Goal: Task Accomplishment & Management: Manage account settings

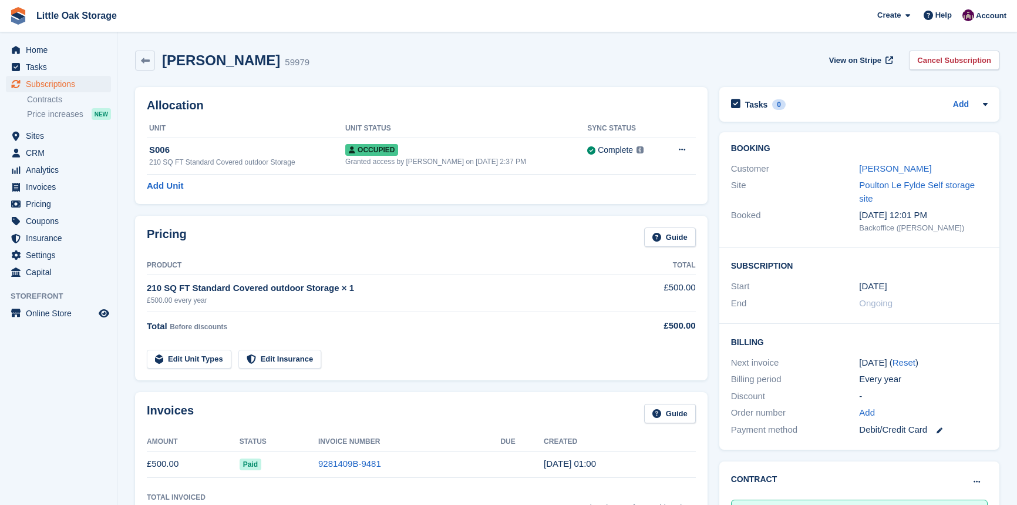
scroll to position [160, 0]
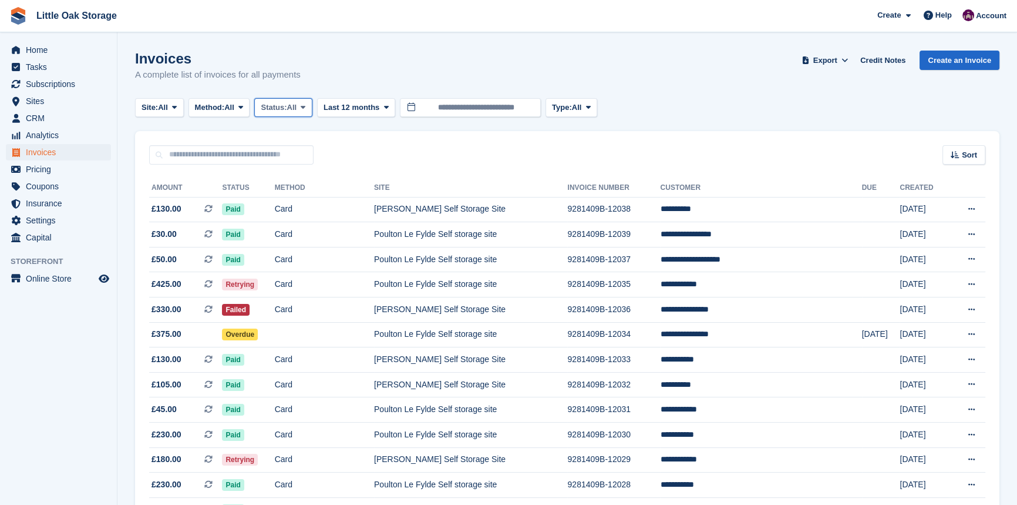
click at [278, 106] on span "Status:" at bounding box center [274, 108] width 26 height 12
click at [300, 202] on link "Open" at bounding box center [311, 198] width 102 height 21
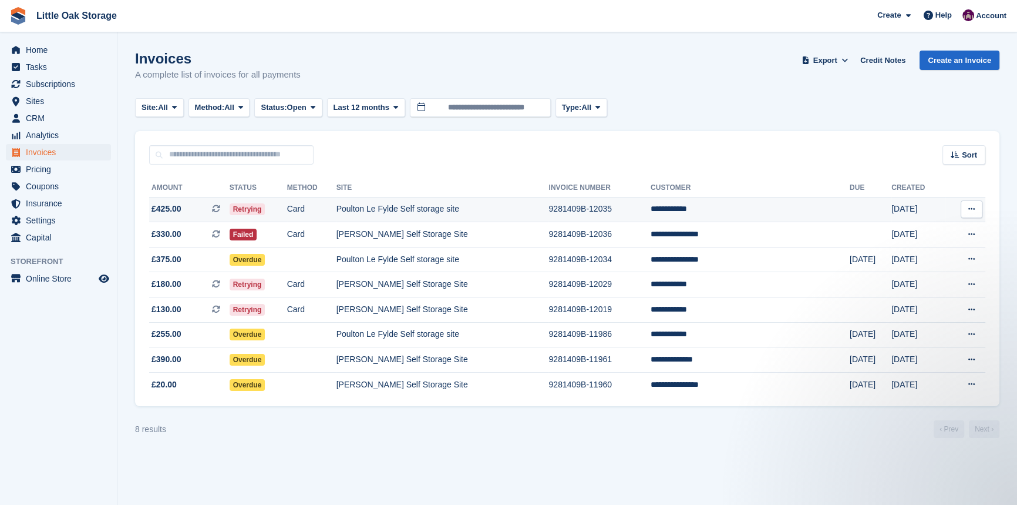
click at [510, 207] on td "Poulton Le Fylde Self storage site" at bounding box center [443, 209] width 213 height 25
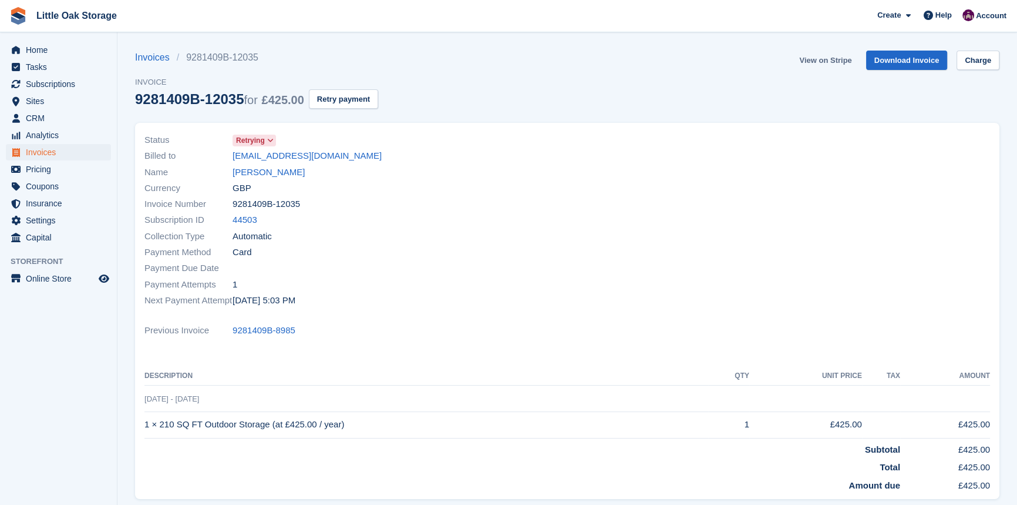
click at [840, 61] on link "View on Stripe" at bounding box center [826, 60] width 62 height 19
drag, startPoint x: 37, startPoint y: 153, endPoint x: 70, endPoint y: 181, distance: 43.8
click at [37, 153] on span "Invoices" at bounding box center [61, 152] width 70 height 16
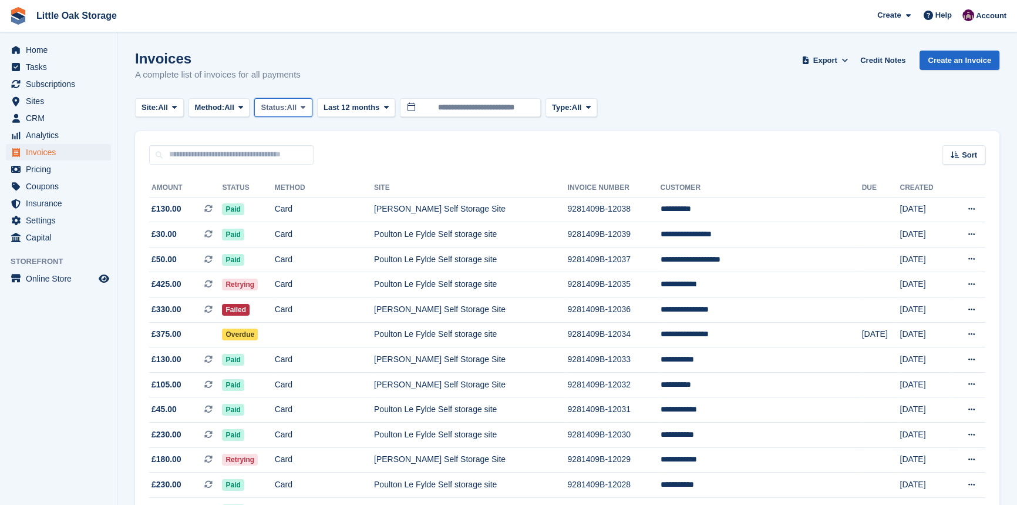
drag, startPoint x: 283, startPoint y: 103, endPoint x: 300, endPoint y: 193, distance: 91.6
click at [283, 103] on span "Status:" at bounding box center [274, 108] width 26 height 12
click at [304, 201] on link "Open" at bounding box center [311, 198] width 102 height 21
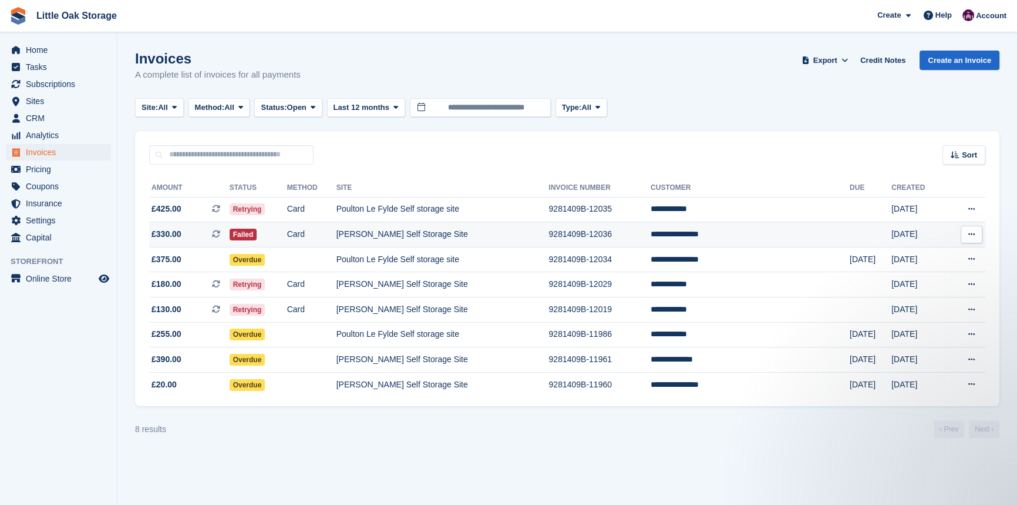
click at [644, 234] on td "9281409B-12036" at bounding box center [600, 234] width 102 height 25
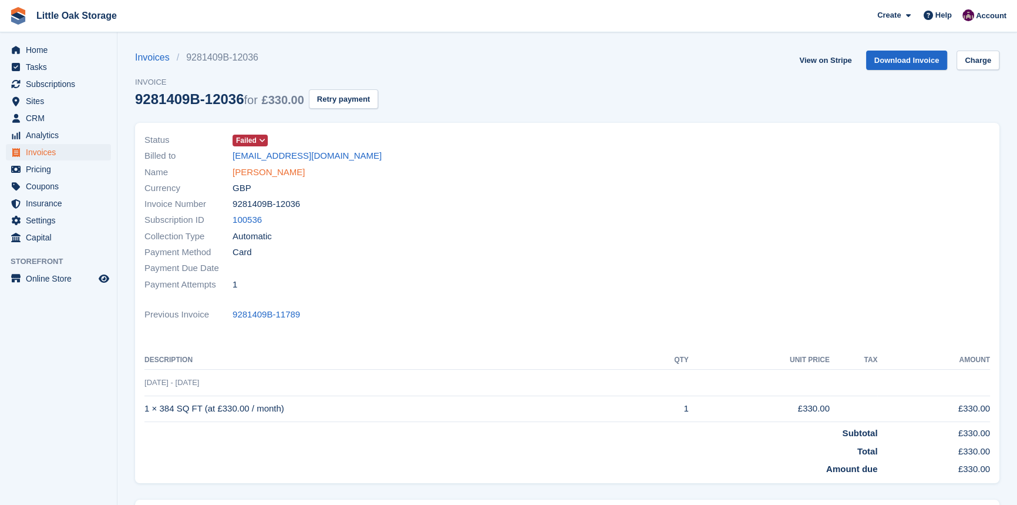
click at [261, 175] on link "[PERSON_NAME]" at bounding box center [269, 173] width 72 height 14
click at [846, 62] on link "View on Stripe" at bounding box center [826, 60] width 62 height 19
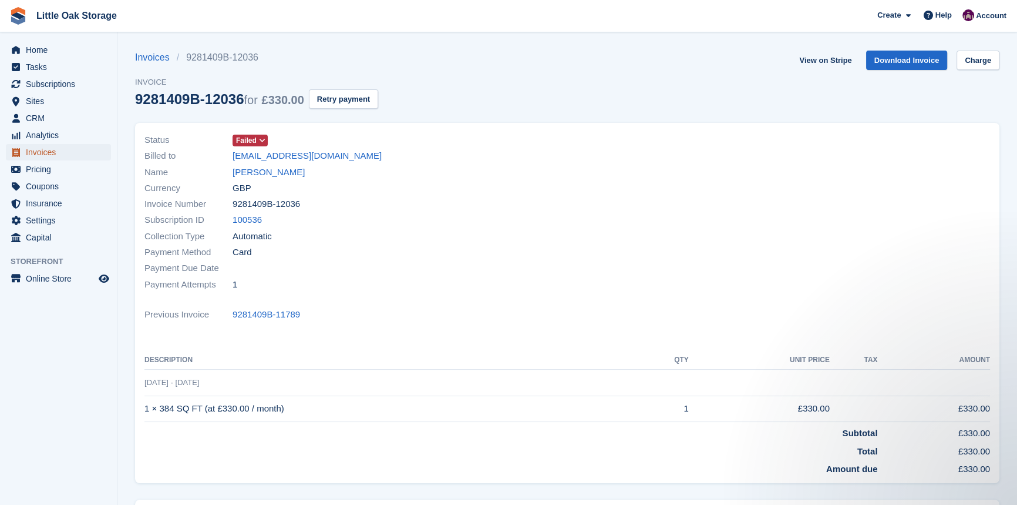
click at [53, 152] on span "Invoices" at bounding box center [61, 152] width 70 height 16
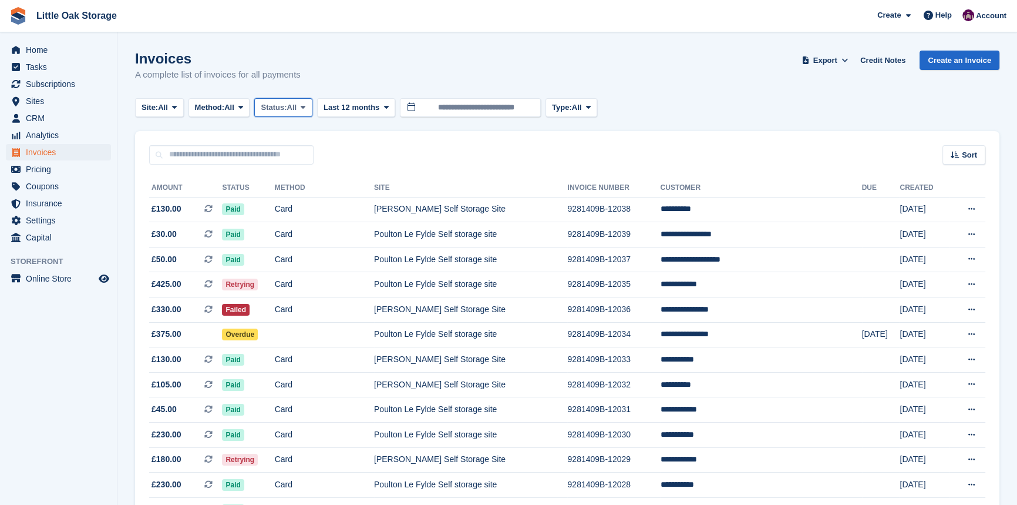
drag, startPoint x: 288, startPoint y: 103, endPoint x: 289, endPoint y: 166, distance: 62.9
click at [287, 103] on span "Status:" at bounding box center [274, 108] width 26 height 12
click at [296, 199] on link "Open" at bounding box center [311, 198] width 102 height 21
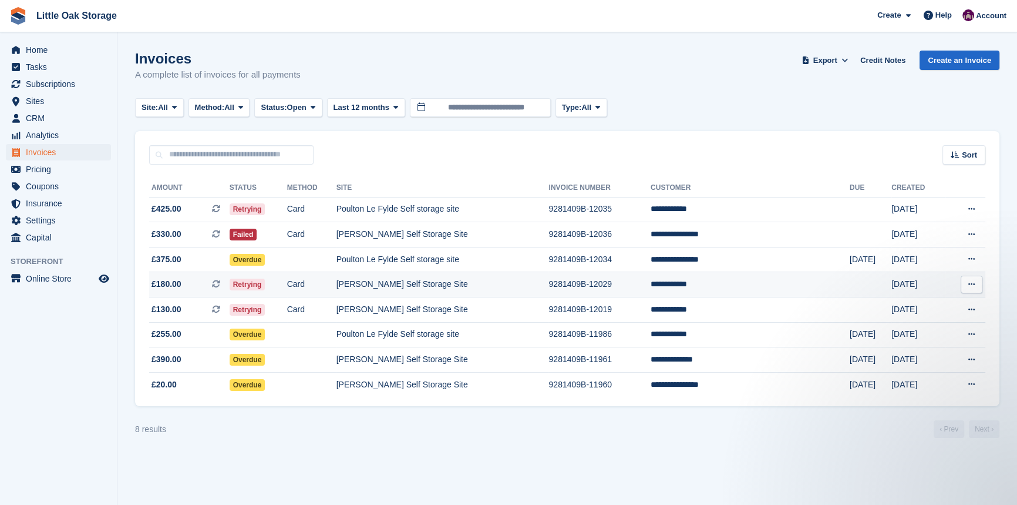
click at [412, 283] on td "[PERSON_NAME] Self Storage Site" at bounding box center [443, 284] width 213 height 25
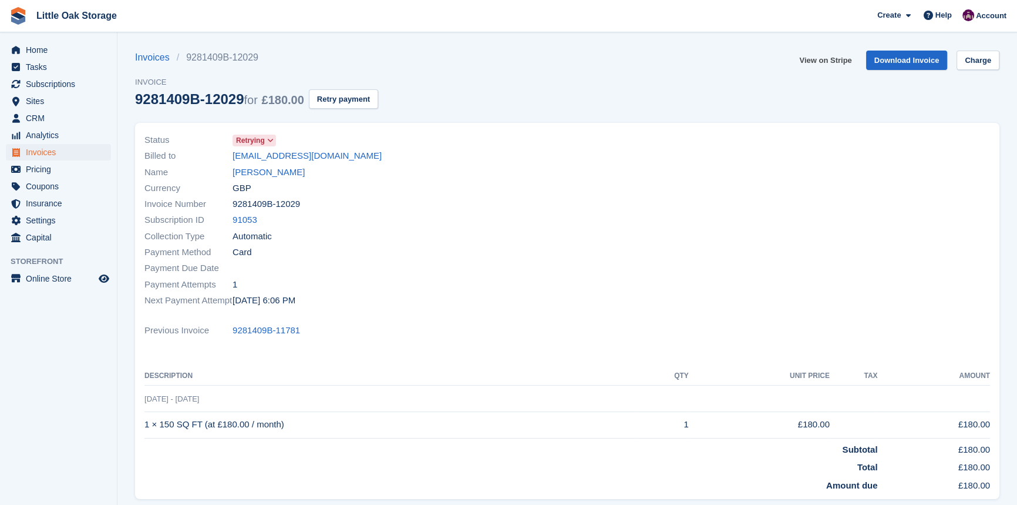
click at [841, 58] on link "View on Stripe" at bounding box center [826, 60] width 62 height 19
click at [45, 156] on span "Invoices" at bounding box center [61, 152] width 70 height 16
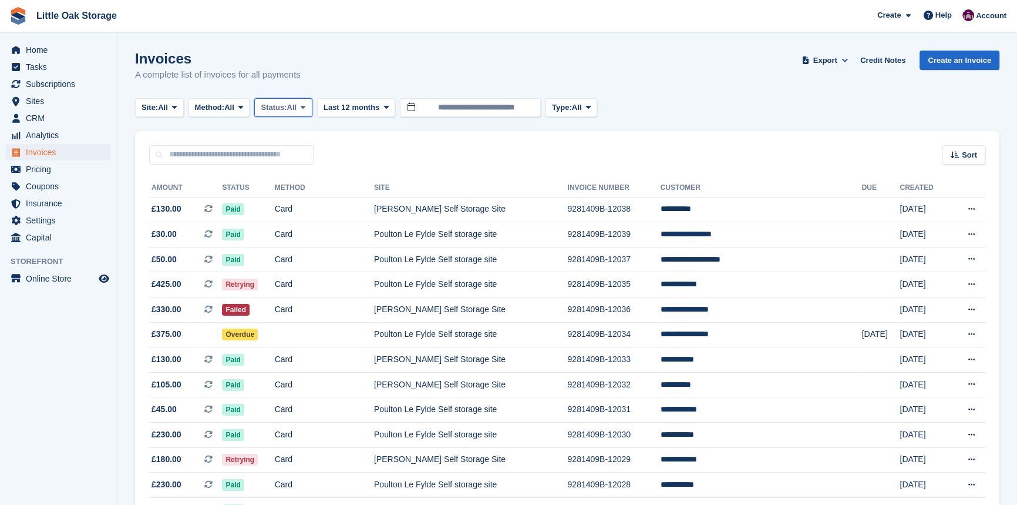
click at [299, 113] on button "Status: All" at bounding box center [283, 107] width 58 height 19
click at [310, 197] on link "Open" at bounding box center [311, 198] width 102 height 21
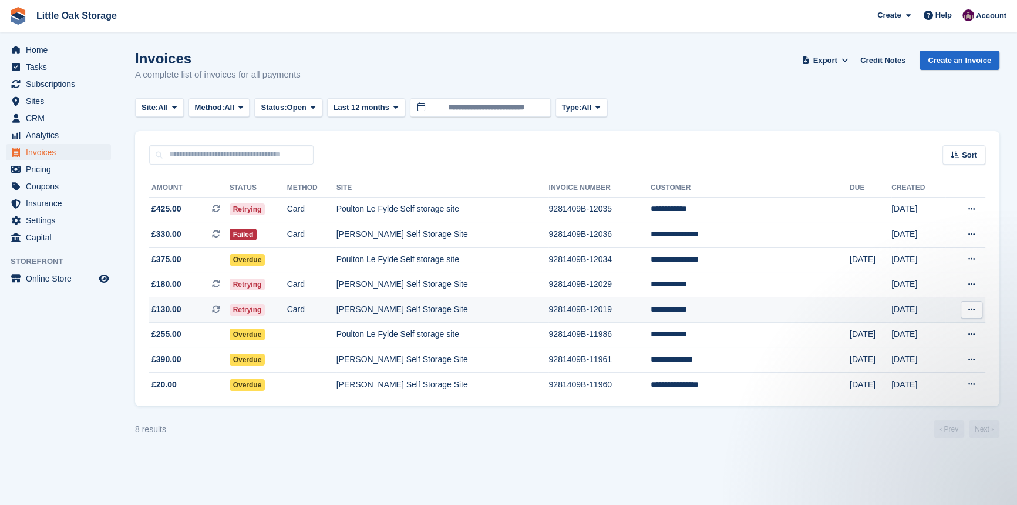
click at [462, 318] on td "[PERSON_NAME] Self Storage Site" at bounding box center [443, 309] width 213 height 25
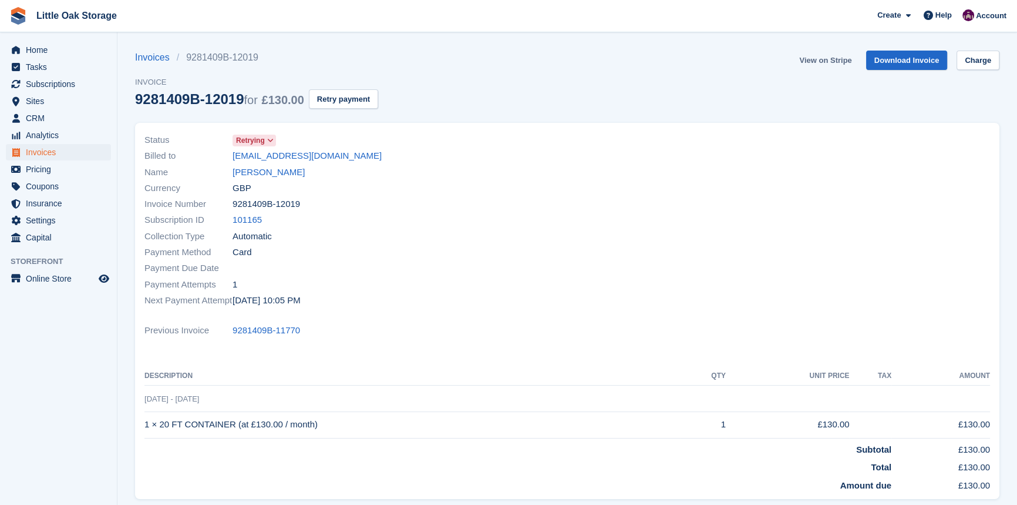
drag, startPoint x: 0, startPoint y: 0, endPoint x: 808, endPoint y: 60, distance: 810.5
click at [808, 60] on link "View on Stripe" at bounding box center [826, 60] width 62 height 19
click at [41, 154] on span "Invoices" at bounding box center [61, 152] width 70 height 16
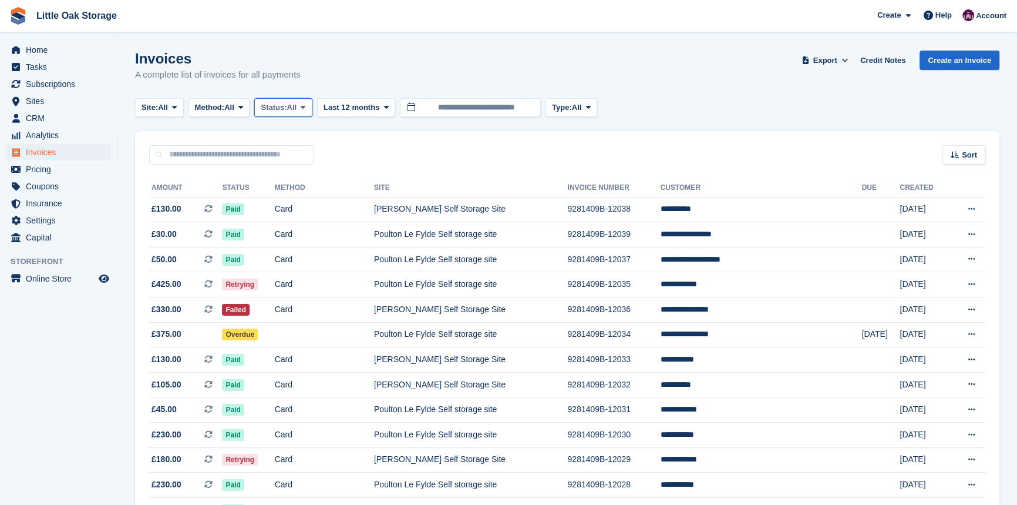
click at [283, 107] on span "Status:" at bounding box center [274, 108] width 26 height 12
click at [318, 195] on link "Open" at bounding box center [311, 198] width 102 height 21
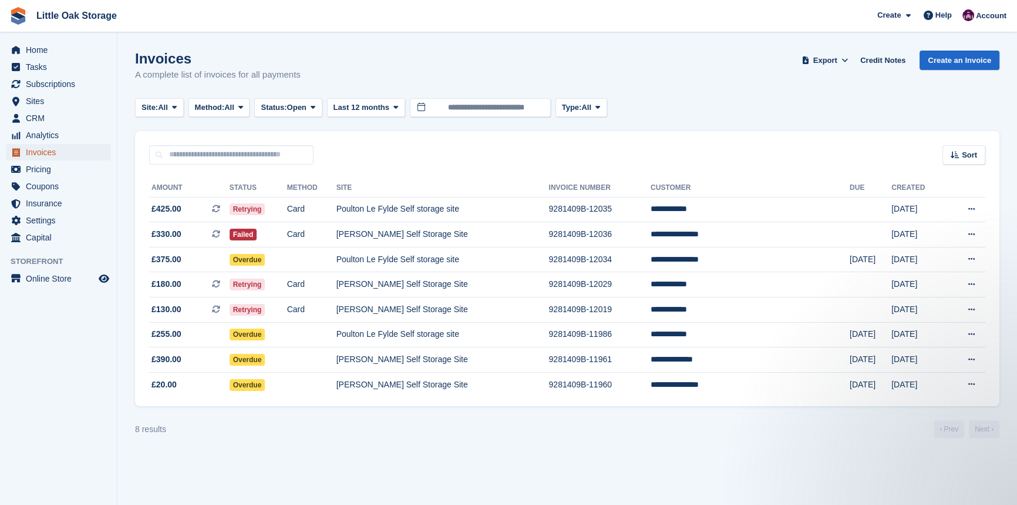
click at [45, 150] on span "Invoices" at bounding box center [61, 152] width 70 height 16
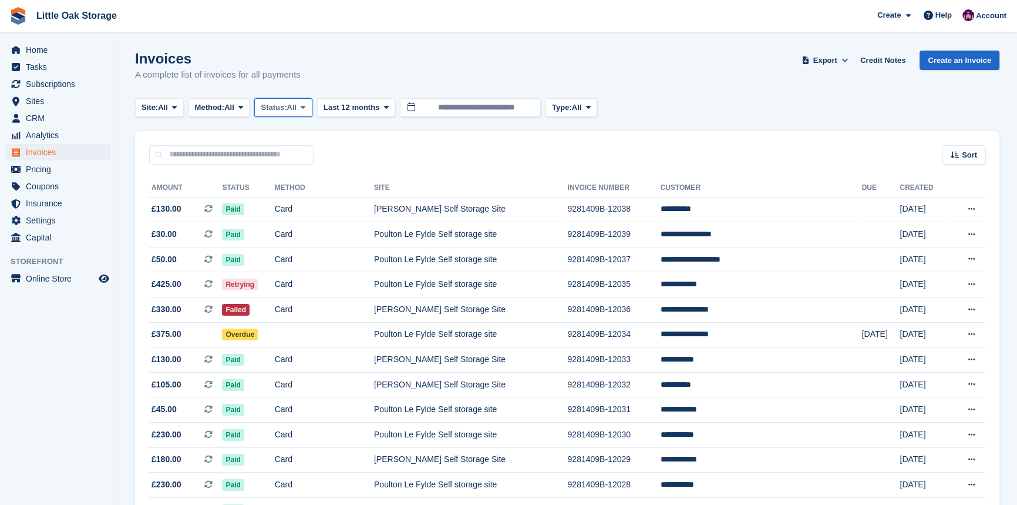
click at [304, 109] on span at bounding box center [302, 107] width 9 height 9
click at [310, 195] on link "Open" at bounding box center [311, 198] width 102 height 21
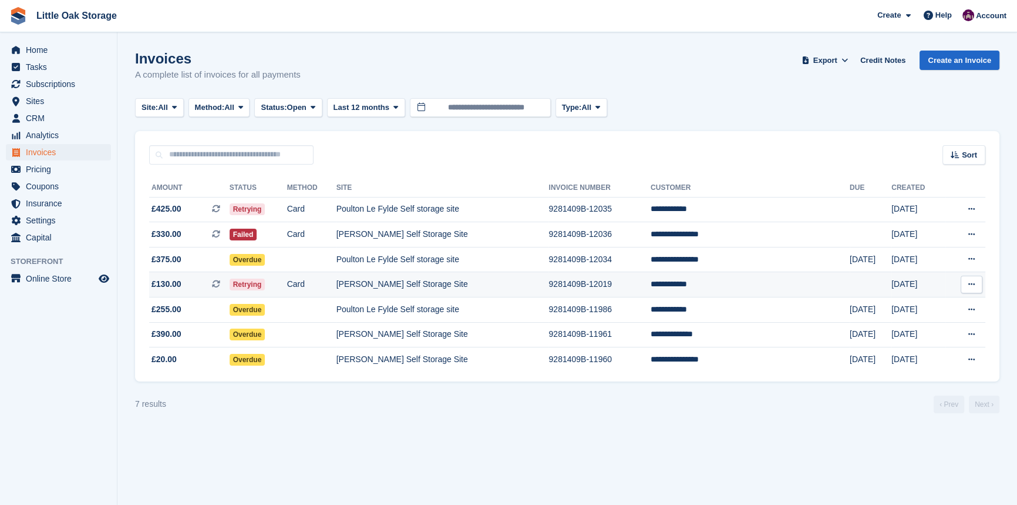
click at [636, 280] on td "9281409B-12019" at bounding box center [600, 284] width 102 height 25
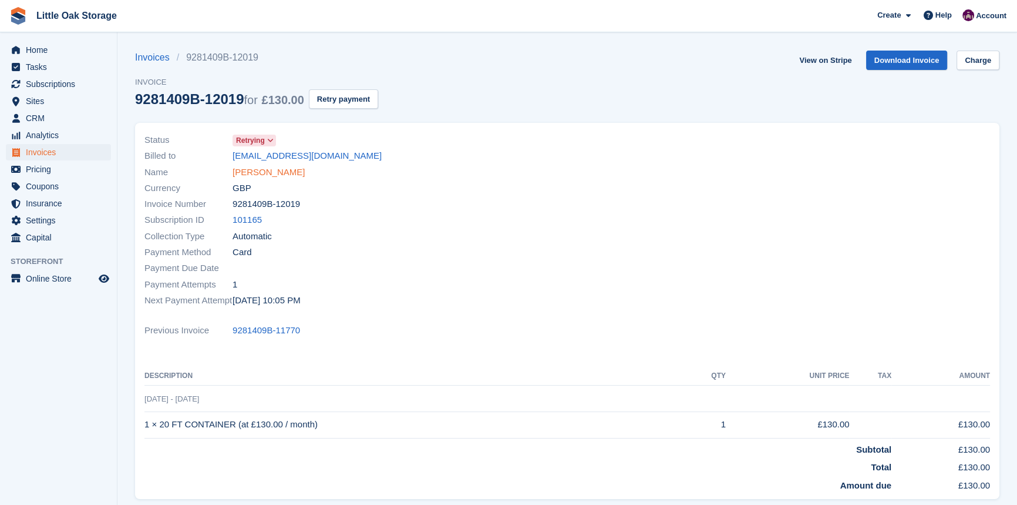
click at [247, 170] on link "James loftus" at bounding box center [269, 173] width 72 height 14
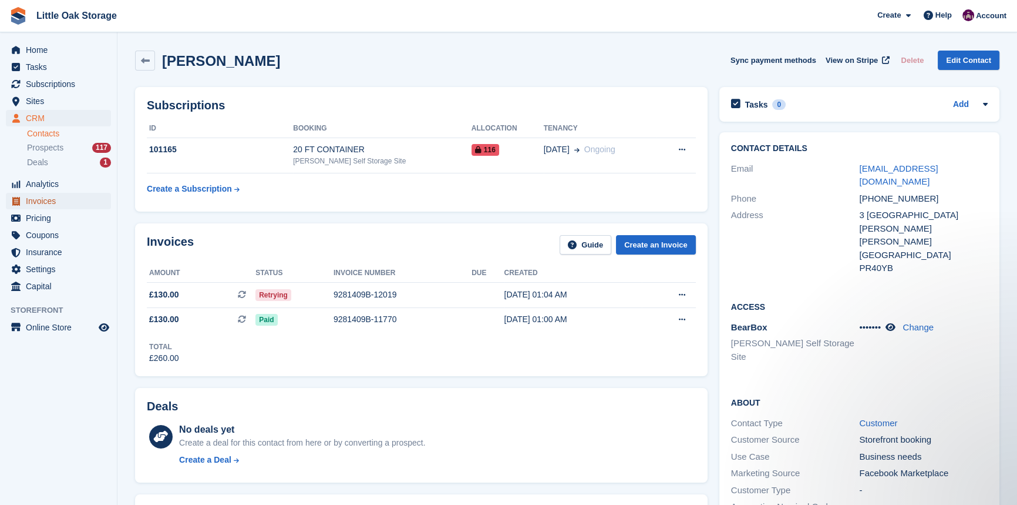
click at [46, 200] on span "Invoices" at bounding box center [61, 201] width 70 height 16
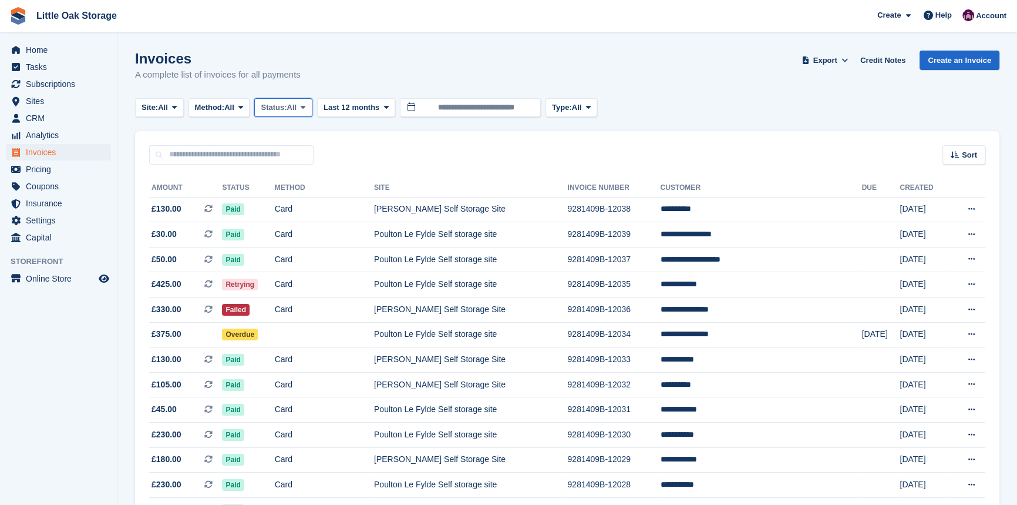
click at [297, 102] on span "All" at bounding box center [292, 108] width 10 height 12
click at [311, 200] on link "Open" at bounding box center [311, 198] width 102 height 21
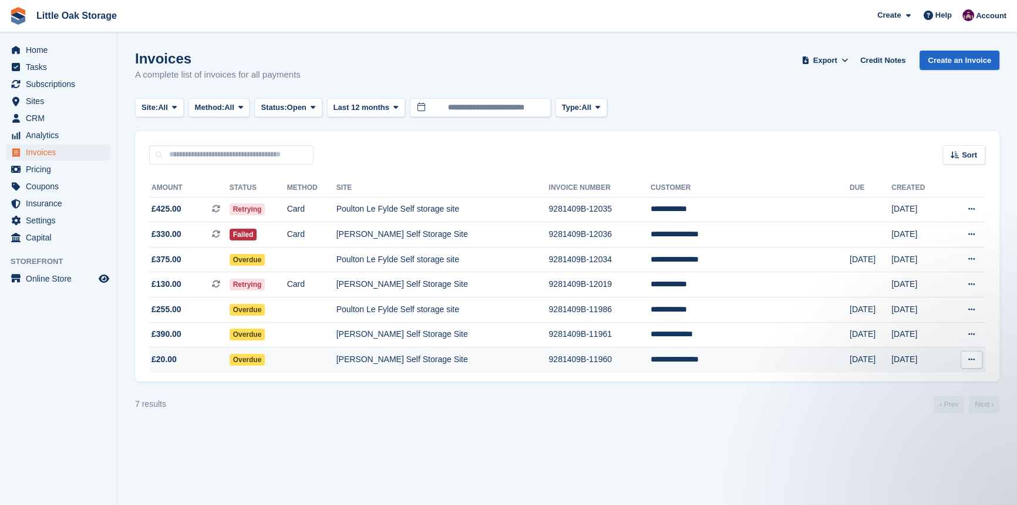
click at [607, 372] on td "9281409B-11960" at bounding box center [600, 359] width 102 height 25
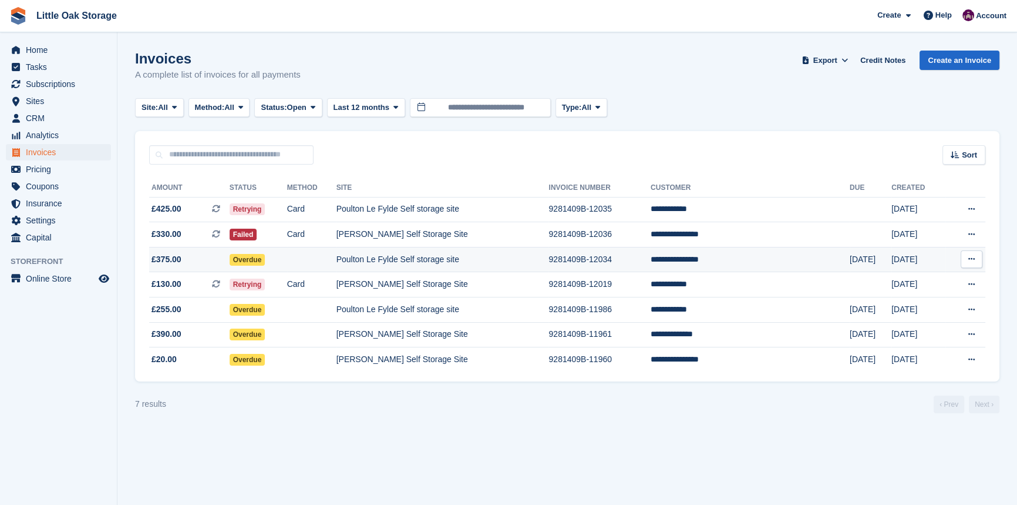
click at [520, 266] on td "Poulton Le Fylde Self storage site" at bounding box center [443, 259] width 213 height 25
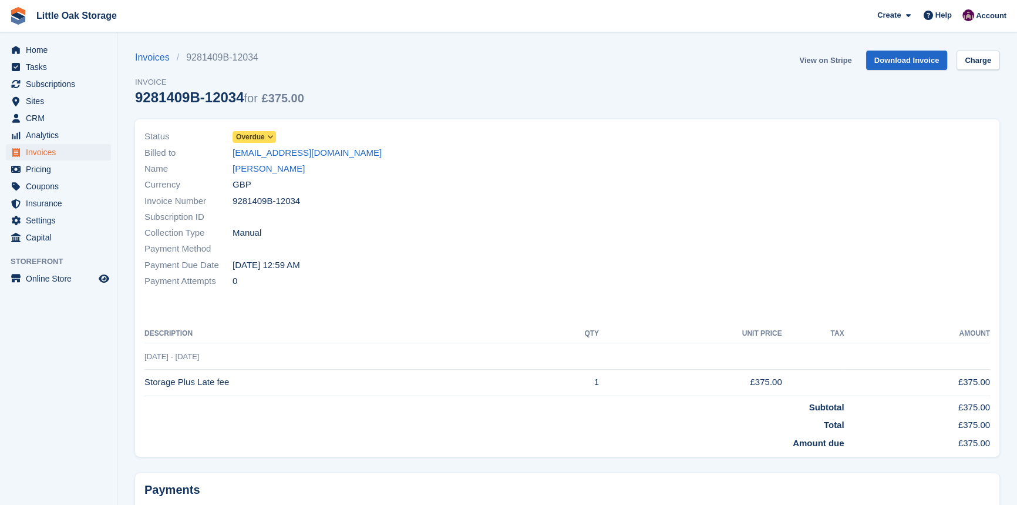
click at [813, 61] on link "View on Stripe" at bounding box center [826, 60] width 62 height 19
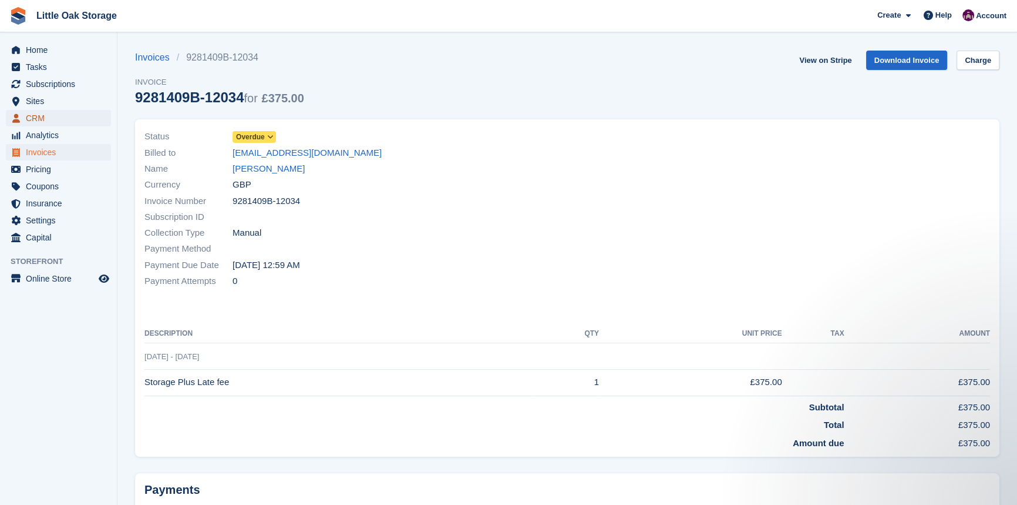
click at [41, 117] on span "CRM" at bounding box center [61, 118] width 70 height 16
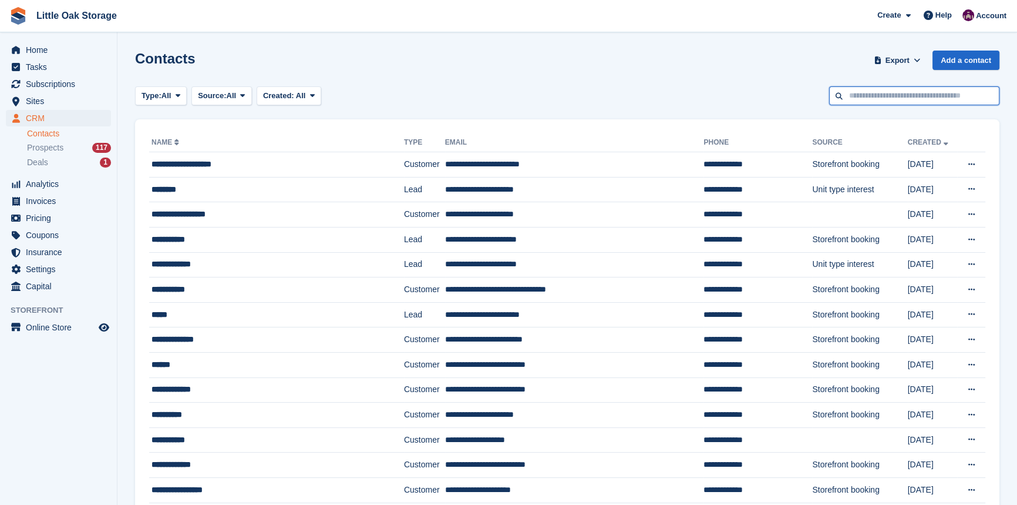
click at [908, 95] on input "text" at bounding box center [914, 95] width 170 height 19
click at [889, 100] on input "text" at bounding box center [914, 95] width 170 height 19
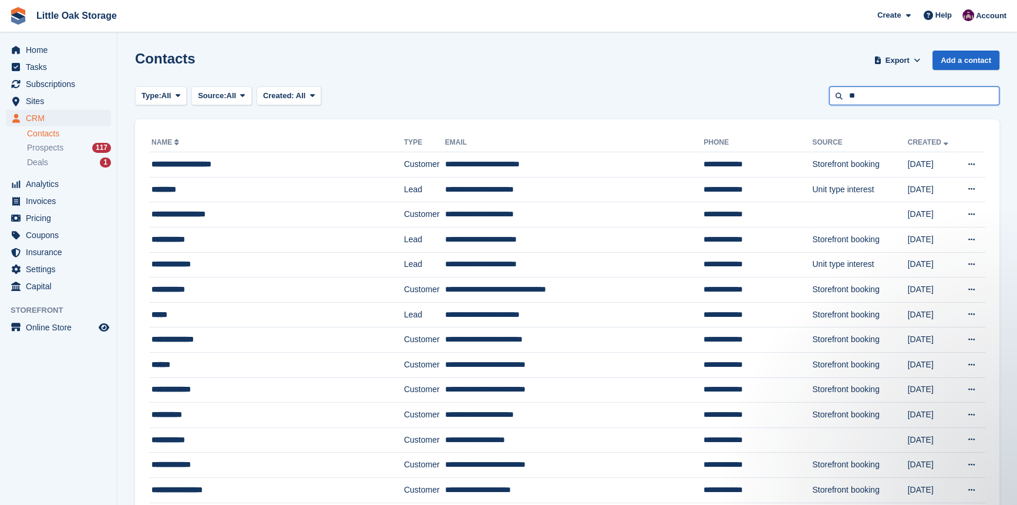
type input "*"
type input "*****"
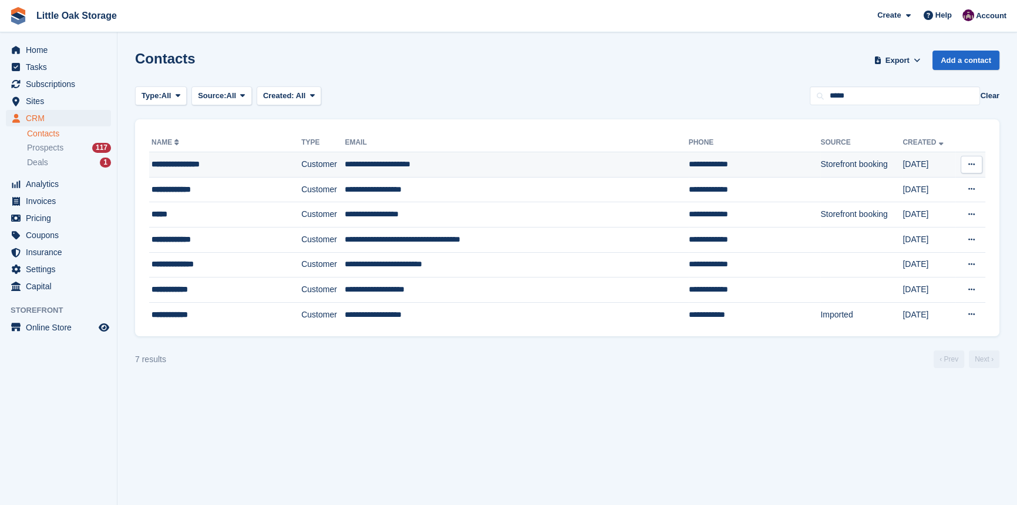
click at [358, 166] on td "**********" at bounding box center [517, 164] width 344 height 25
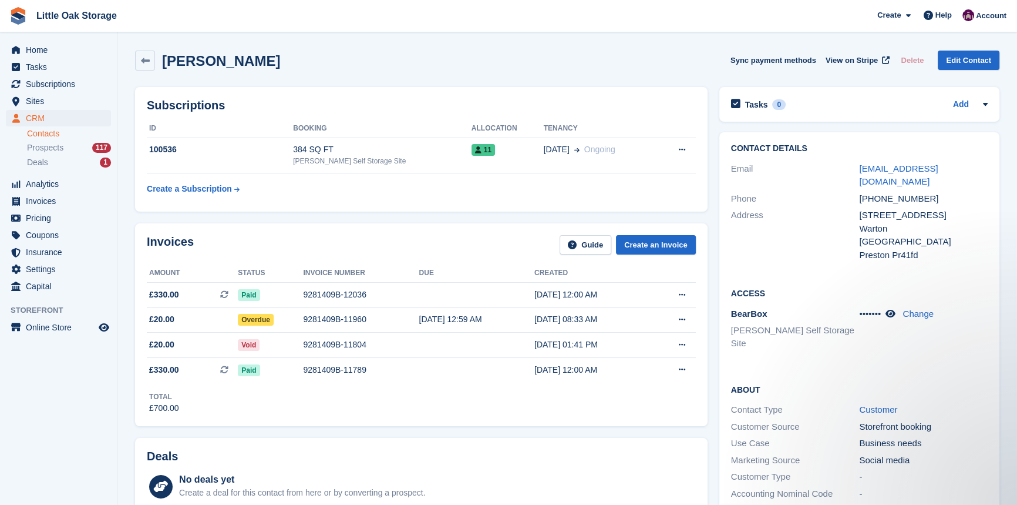
click at [305, 239] on div "Invoices Guide Create an Invoice" at bounding box center [421, 248] width 549 height 26
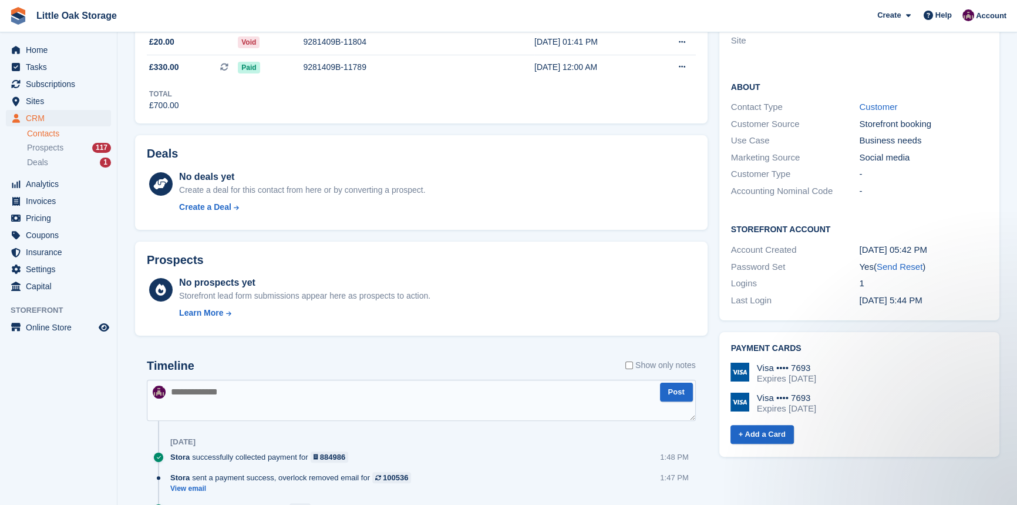
scroll to position [160, 0]
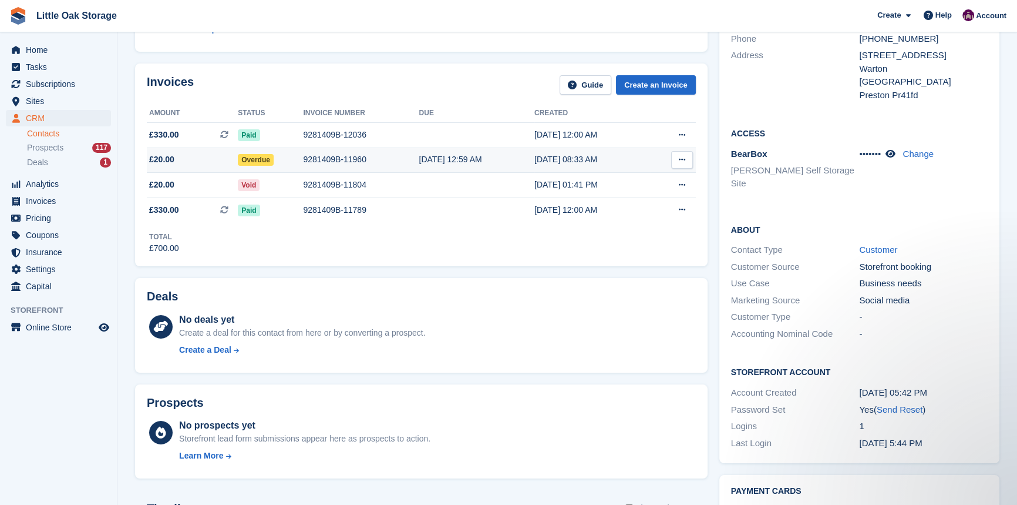
click at [381, 150] on td "9281409B-11960" at bounding box center [361, 159] width 116 height 25
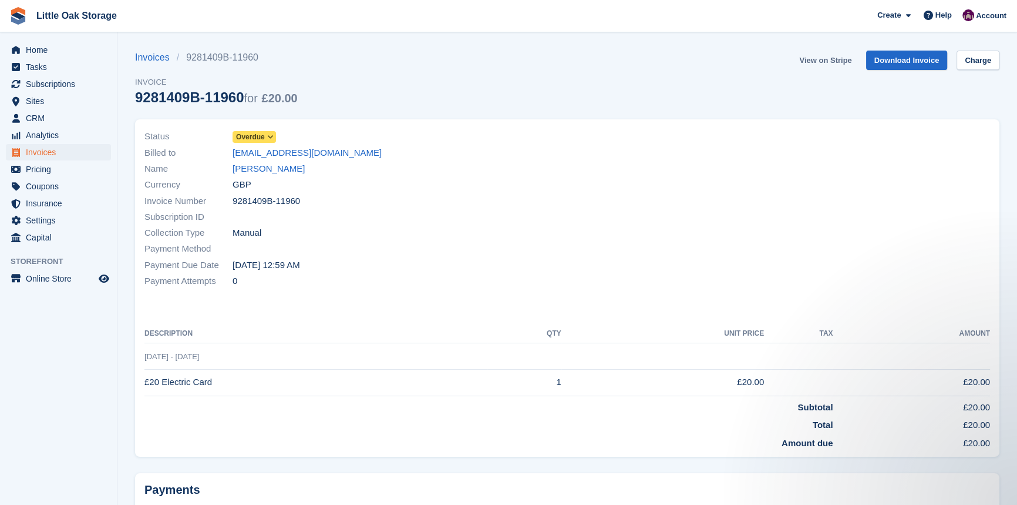
click at [824, 57] on link "View on Stripe" at bounding box center [826, 60] width 62 height 19
click at [252, 172] on link "[PERSON_NAME]" at bounding box center [269, 169] width 72 height 14
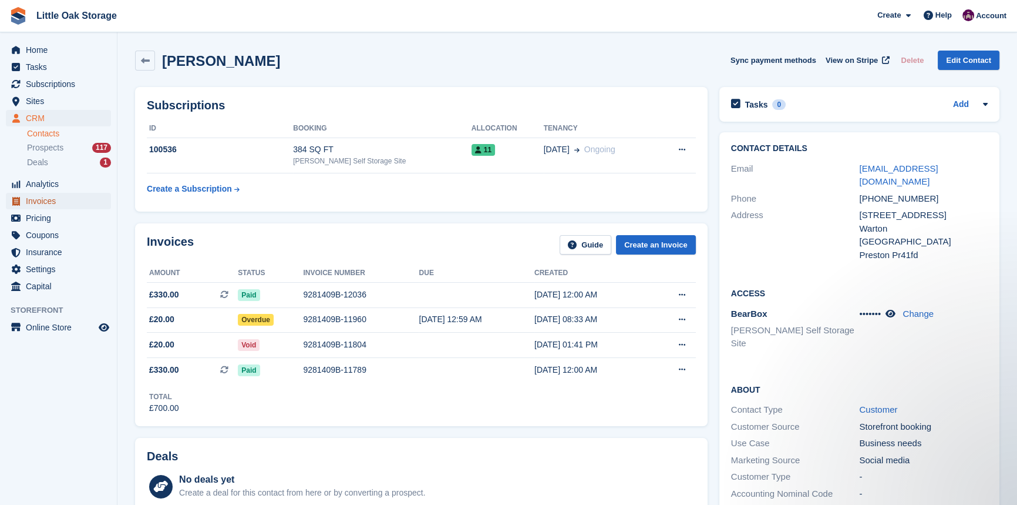
click at [69, 206] on span "Invoices" at bounding box center [61, 201] width 70 height 16
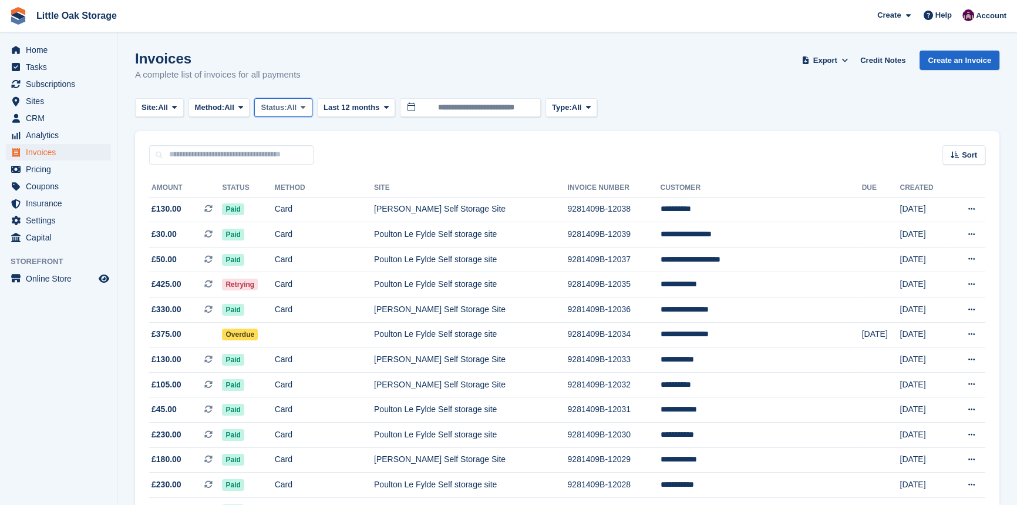
click at [303, 104] on button "Status: All" at bounding box center [283, 107] width 58 height 19
drag, startPoint x: 311, startPoint y: 203, endPoint x: 385, endPoint y: 216, distance: 75.1
click at [311, 203] on link "Open" at bounding box center [311, 198] width 102 height 21
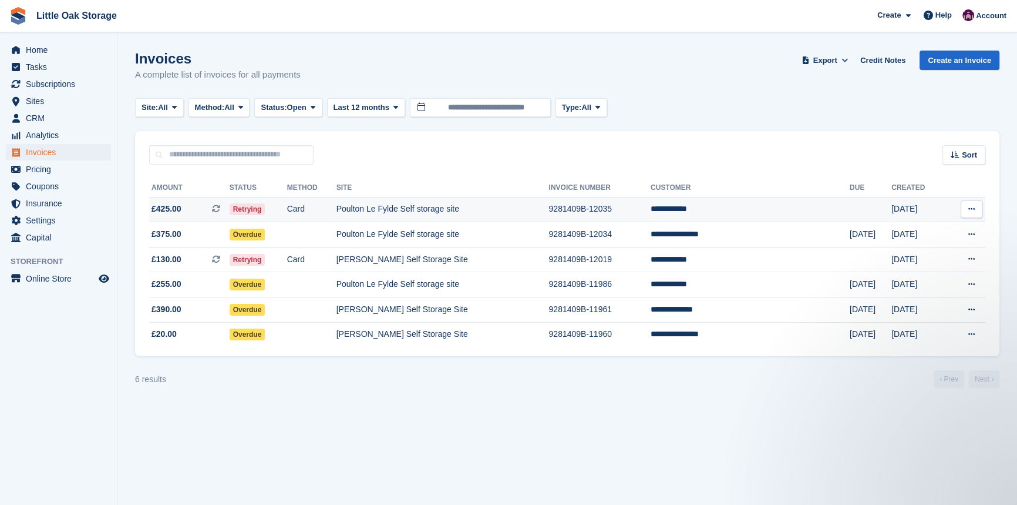
click at [476, 212] on td "Poulton Le Fylde Self storage site" at bounding box center [443, 209] width 213 height 25
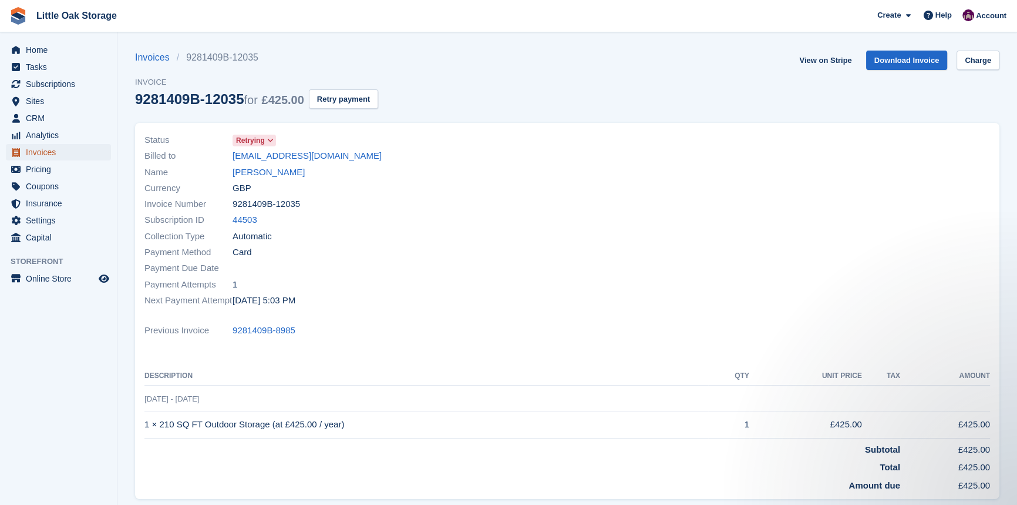
click at [45, 150] on span "Invoices" at bounding box center [61, 152] width 70 height 16
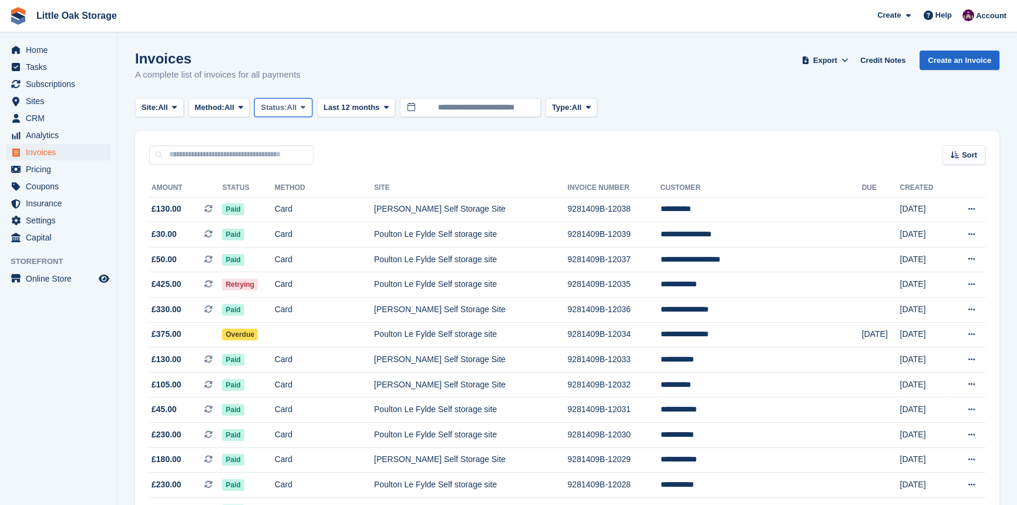
click at [287, 108] on span "Status:" at bounding box center [274, 108] width 26 height 12
click at [310, 199] on link "Open" at bounding box center [311, 198] width 102 height 21
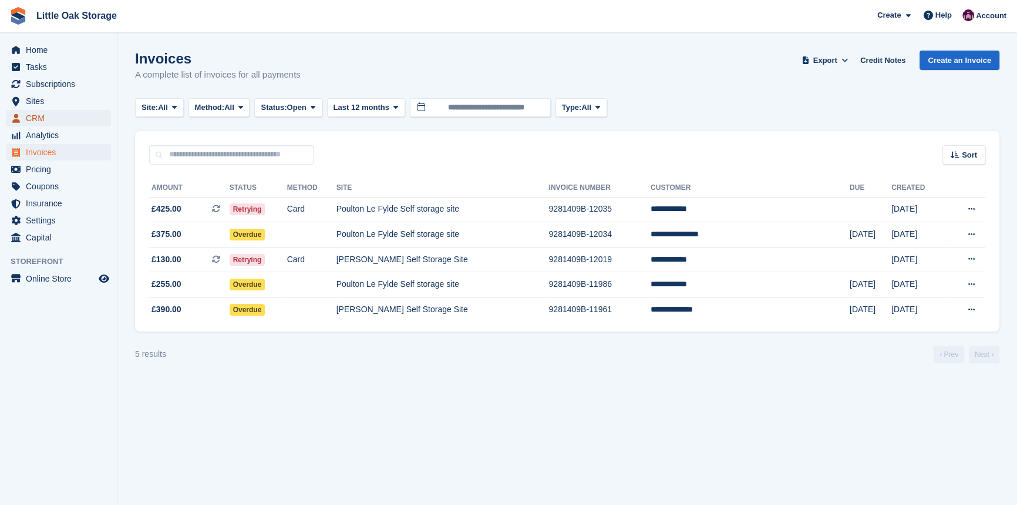
click at [30, 112] on span "CRM" at bounding box center [61, 118] width 70 height 16
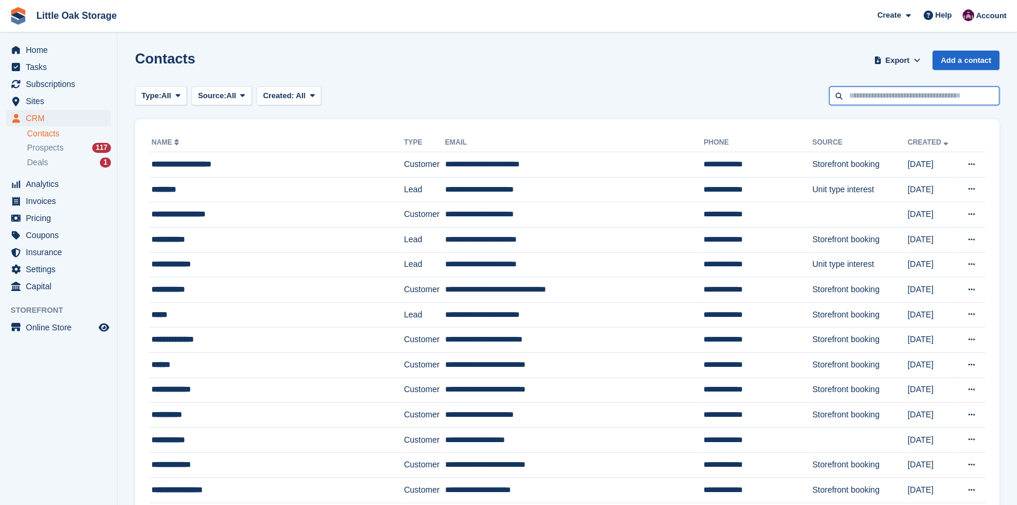
drag, startPoint x: 879, startPoint y: 100, endPoint x: 893, endPoint y: 100, distance: 13.5
click at [879, 100] on input "text" at bounding box center [914, 95] width 170 height 19
type input "*****"
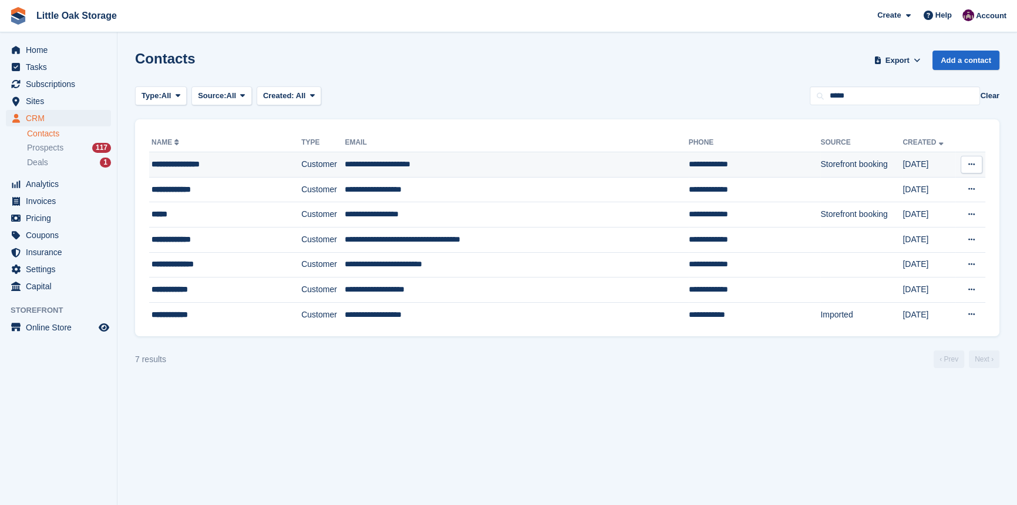
click at [301, 163] on td "Customer" at bounding box center [322, 164] width 43 height 25
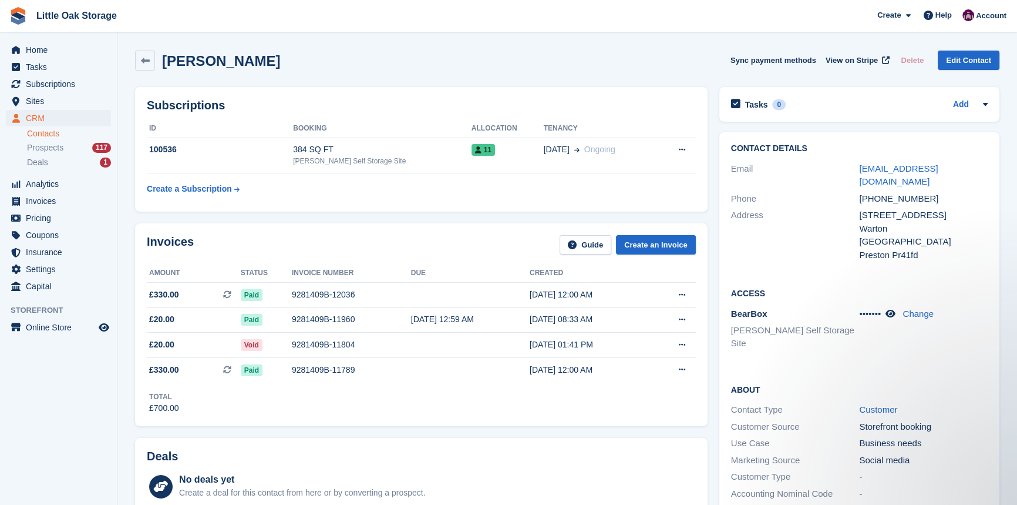
click at [45, 130] on link "Contacts" at bounding box center [69, 133] width 84 height 11
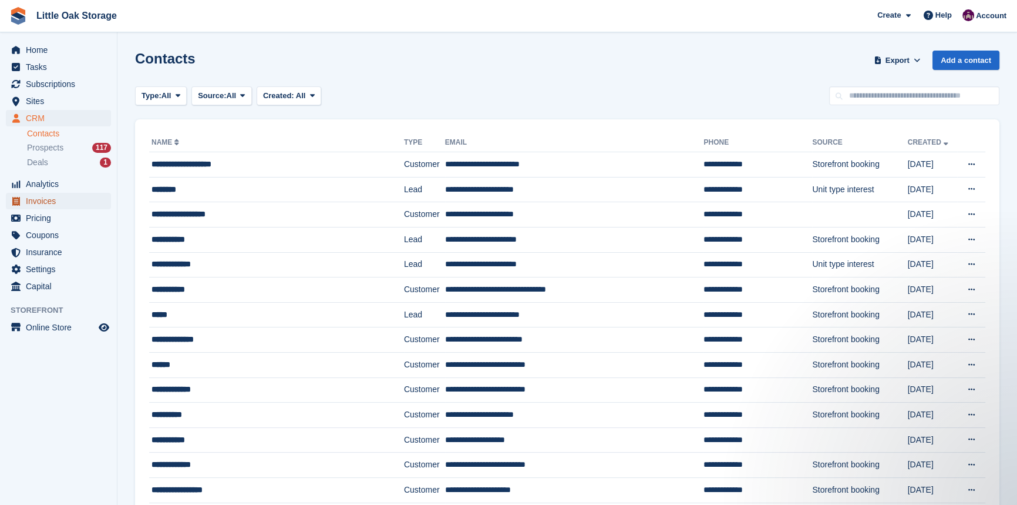
click at [41, 207] on span "Invoices" at bounding box center [61, 201] width 70 height 16
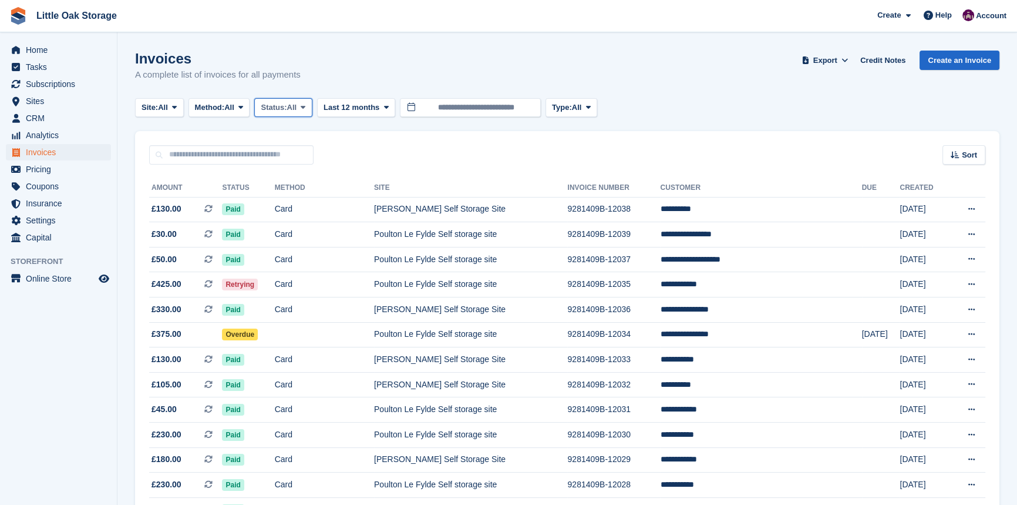
click at [277, 103] on span "Status:" at bounding box center [274, 108] width 26 height 12
click at [297, 200] on link "Open" at bounding box center [311, 198] width 102 height 21
